Goal: Information Seeking & Learning: Learn about a topic

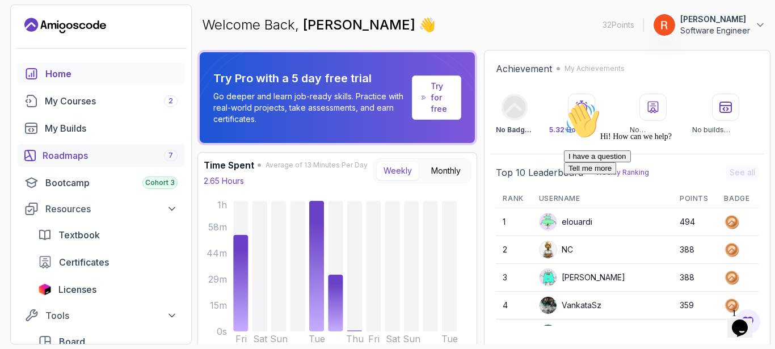
click at [111, 155] on div "Roadmaps 7" at bounding box center [110, 156] width 135 height 14
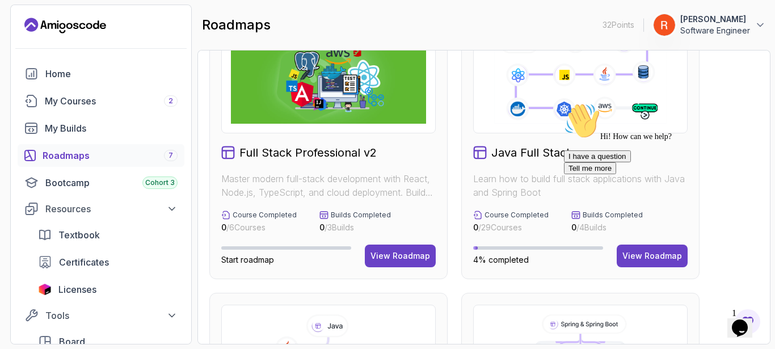
scroll to position [54, 0]
click at [645, 174] on div "I have a question Tell me more" at bounding box center [666, 162] width 204 height 24
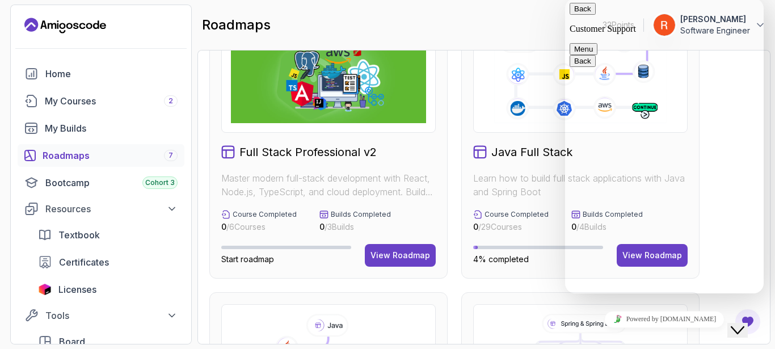
click at [733, 323] on button "Close Chat This icon closes the chat window." at bounding box center [737, 330] width 20 height 15
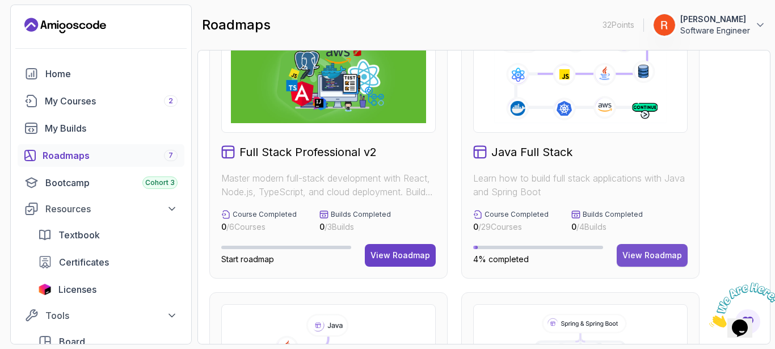
click at [654, 255] on div "View Roadmap" at bounding box center [652, 255] width 60 height 11
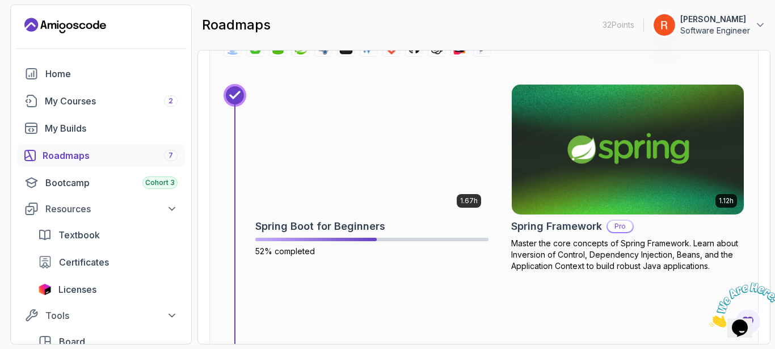
scroll to position [4226, 0]
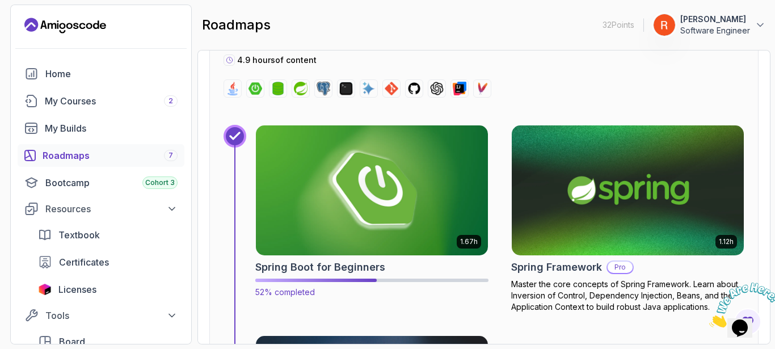
click at [290, 193] on img at bounding box center [371, 190] width 243 height 137
